Goal: Transaction & Acquisition: Purchase product/service

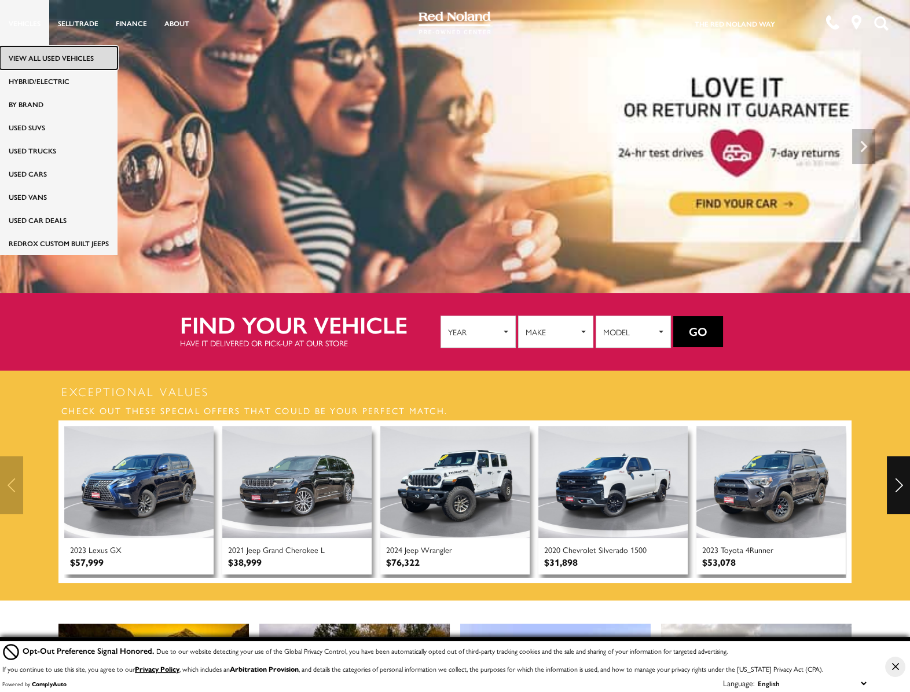
click at [49, 61] on link "View All Used Vehicles" at bounding box center [59, 57] width 118 height 23
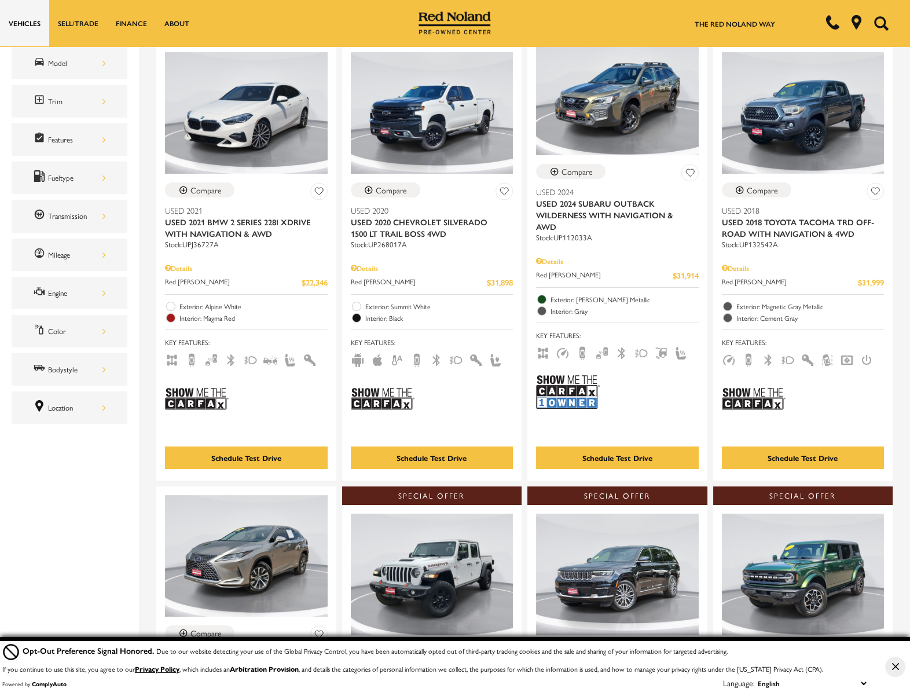
scroll to position [289, 0]
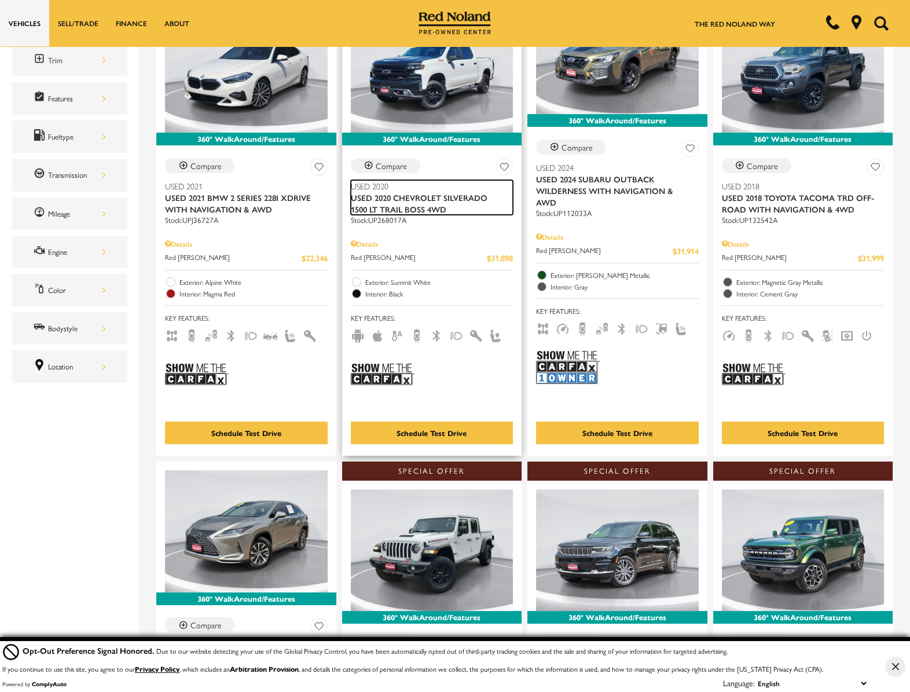
click at [417, 192] on span "Used 2020 Chevrolet Silverado 1500 LT Trail Boss 4WD" at bounding box center [428, 203] width 154 height 23
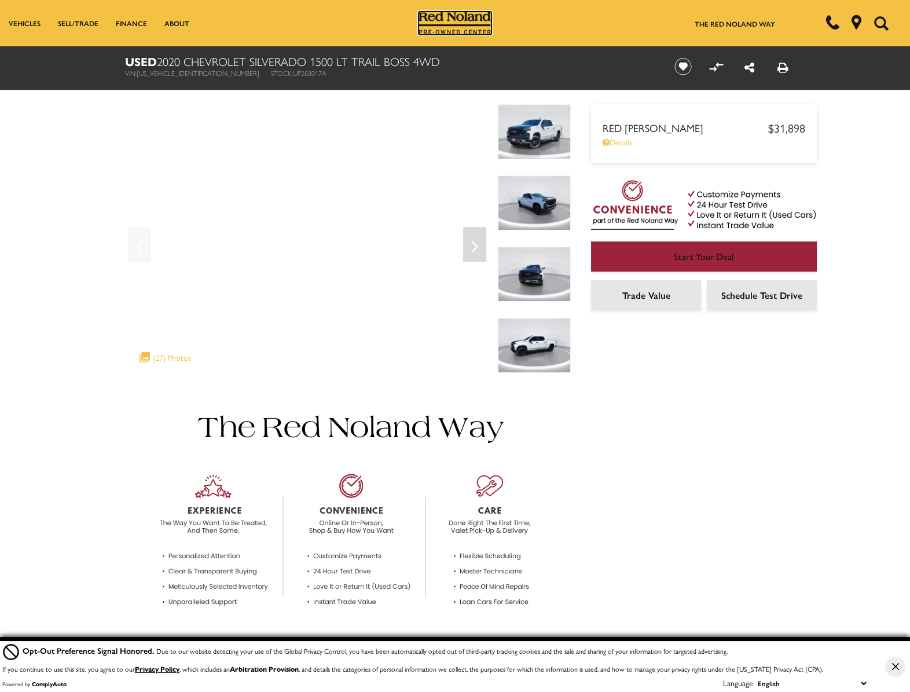
click at [437, 21] on img at bounding box center [455, 23] width 73 height 23
